Goal: Find specific page/section: Find specific page/section

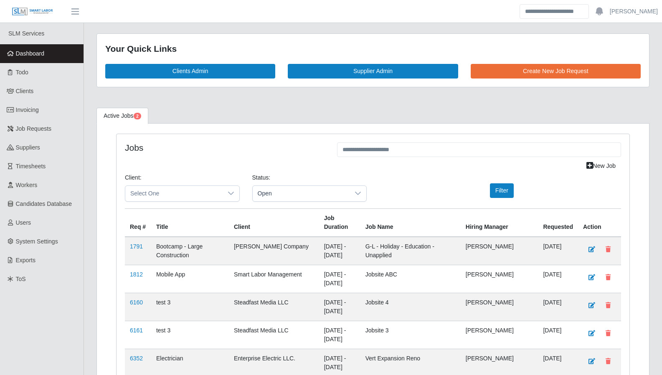
scroll to position [2041, 0]
click at [36, 71] on link "Todo" at bounding box center [42, 72] width 84 height 19
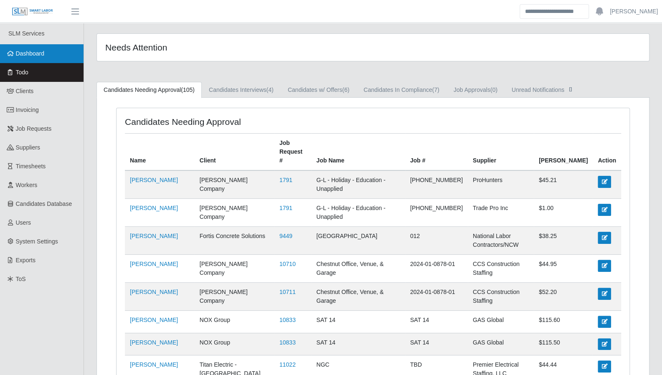
click at [48, 56] on link "Dashboard" at bounding box center [42, 53] width 84 height 19
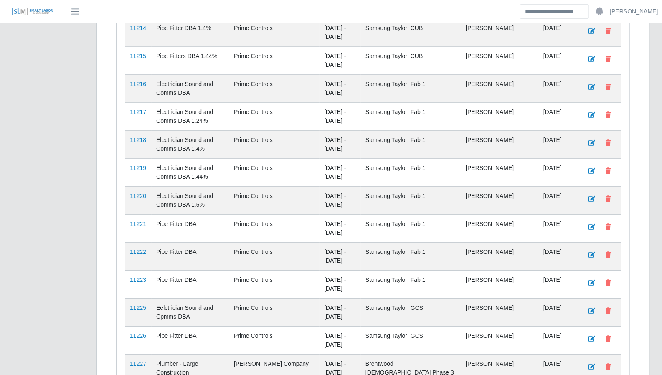
scroll to position [2013, 0]
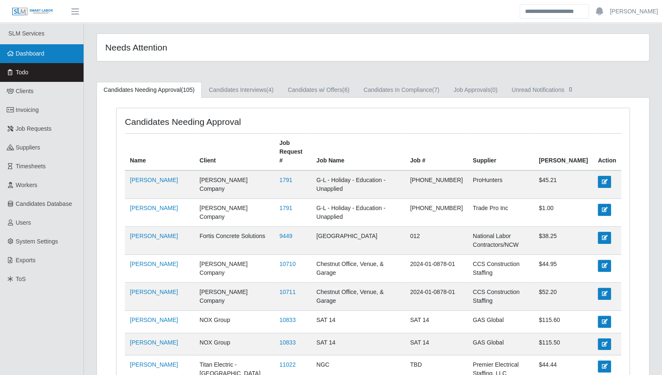
click at [24, 57] on span "Dashboard" at bounding box center [30, 53] width 29 height 7
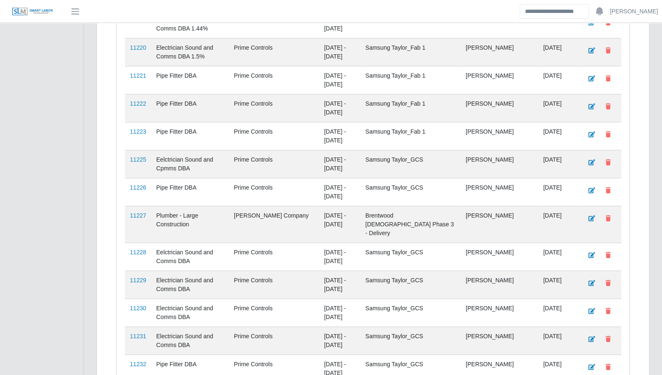
scroll to position [1796, 0]
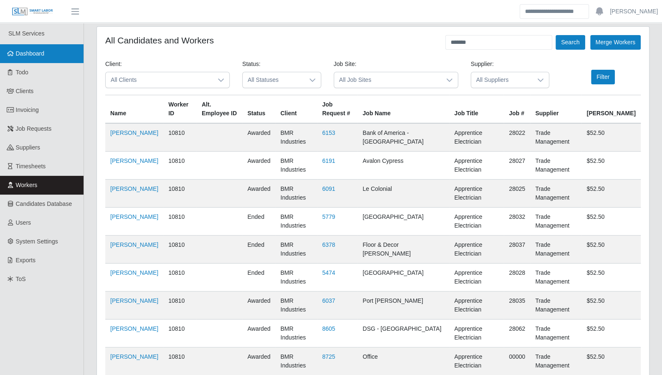
click at [31, 58] on link "Dashboard" at bounding box center [42, 53] width 84 height 19
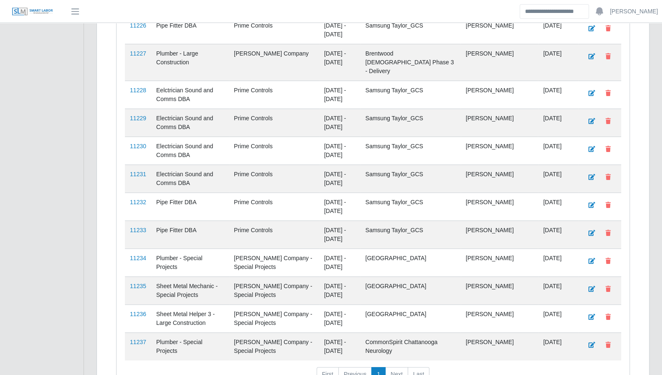
scroll to position [2013, 0]
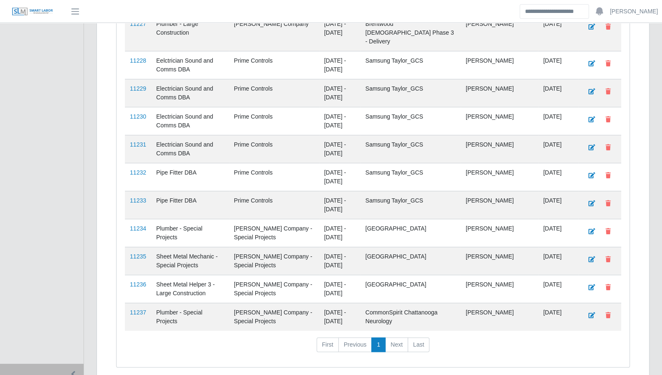
drag, startPoint x: 634, startPoint y: 229, endPoint x: 619, endPoint y: 239, distance: 17.4
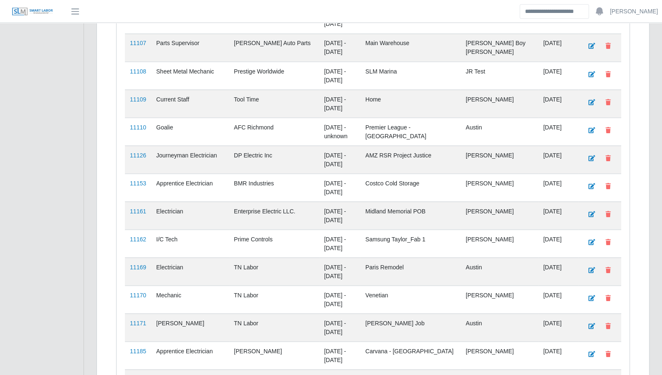
scroll to position [929, 0]
